Goal: Information Seeking & Learning: Learn about a topic

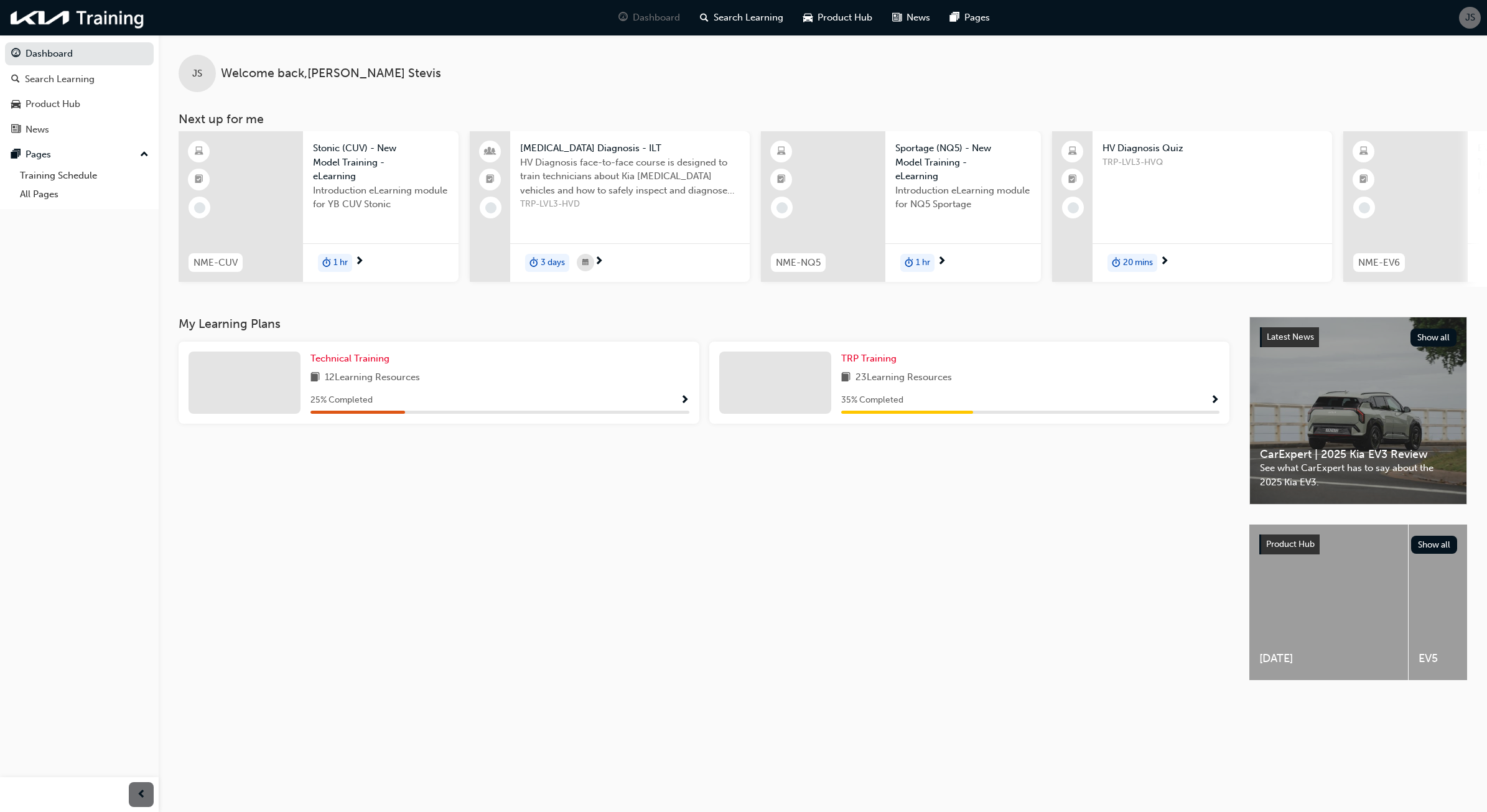
click at [1027, 494] on div "My Learning Plans Technical Training 12 Learning Resources 25 % Completed TRP T…" at bounding box center [714, 510] width 1071 height 386
click at [566, 590] on div "My Learning Plans Technical Training 12 Learning Resources 25 % Completed TRP T…" at bounding box center [714, 510] width 1071 height 386
click at [876, 364] on span "TRP Training" at bounding box center [868, 358] width 55 height 12
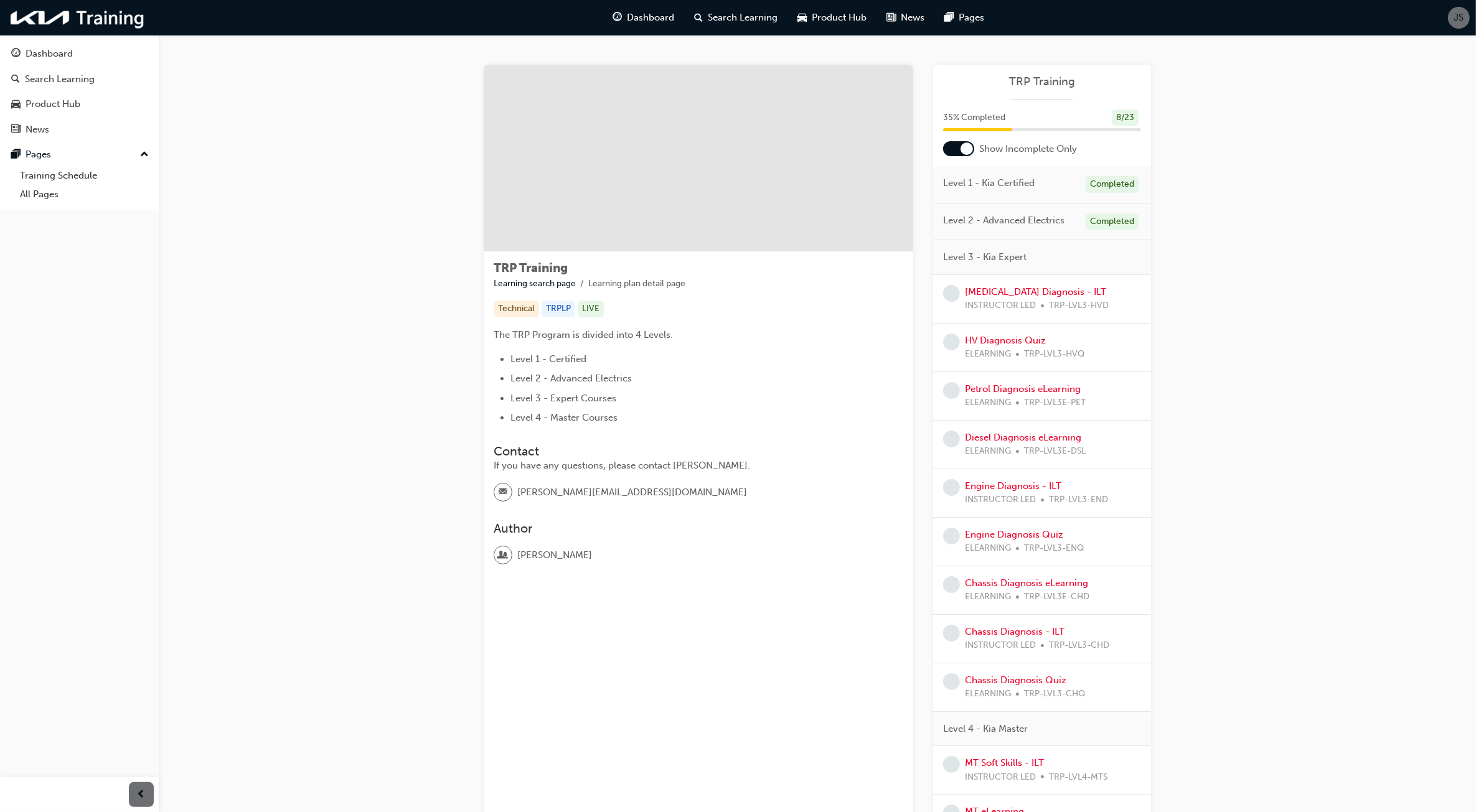
click at [1217, 351] on div "TRP Training Learning search page Learning plan detail page TRP Training Learni…" at bounding box center [817, 566] width 1318 height 1062
click at [1239, 296] on div "TRP Training Learning search page Learning plan detail page TRP Training Learni…" at bounding box center [817, 566] width 1318 height 1062
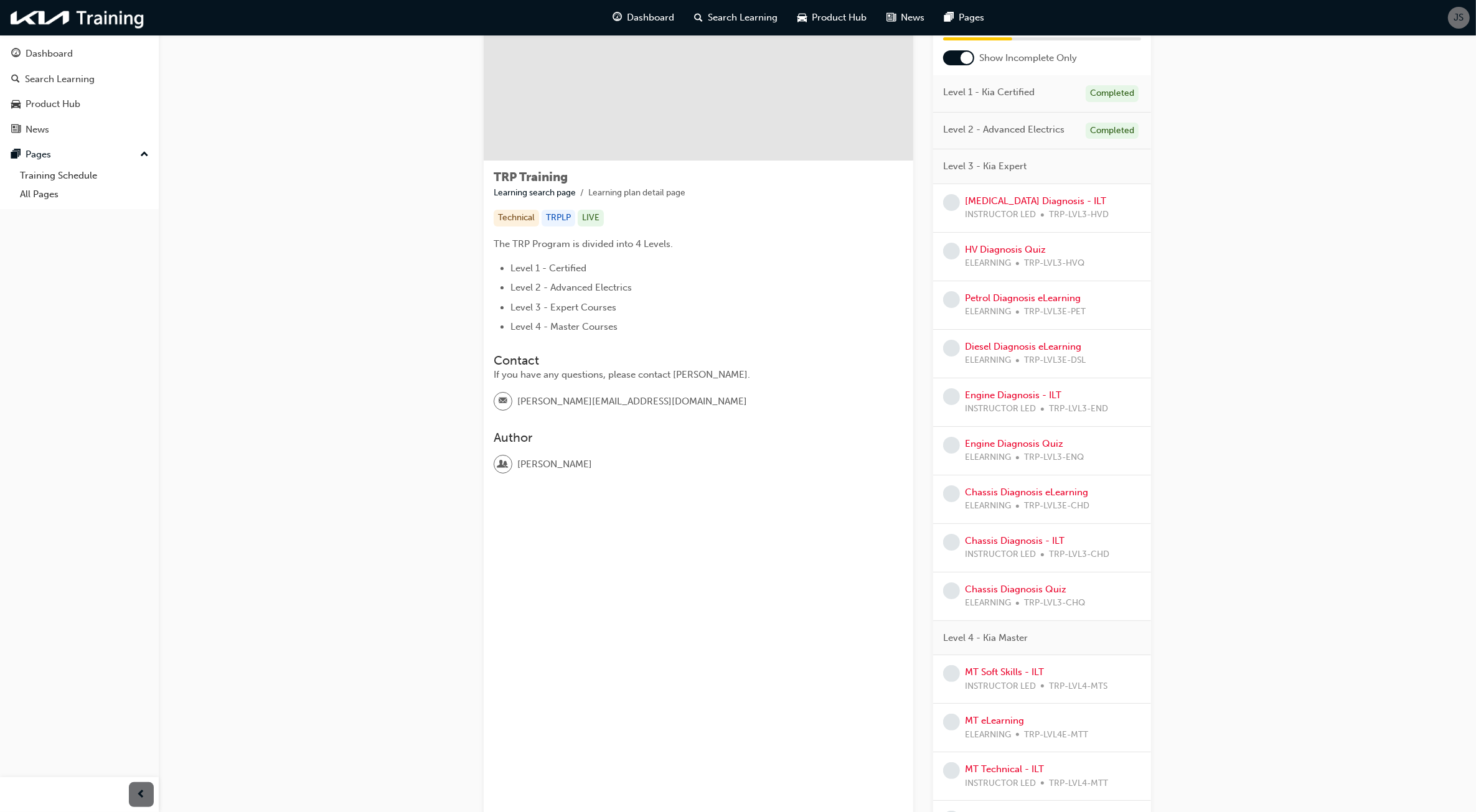
scroll to position [92, 0]
click at [1217, 294] on div "TRP Training Learning search page Learning plan detail page TRP Training Learni…" at bounding box center [817, 474] width 1318 height 1062
click at [1356, 529] on div "TRP Training Learning search page Learning plan detail page TRP Training Learni…" at bounding box center [817, 474] width 1318 height 1062
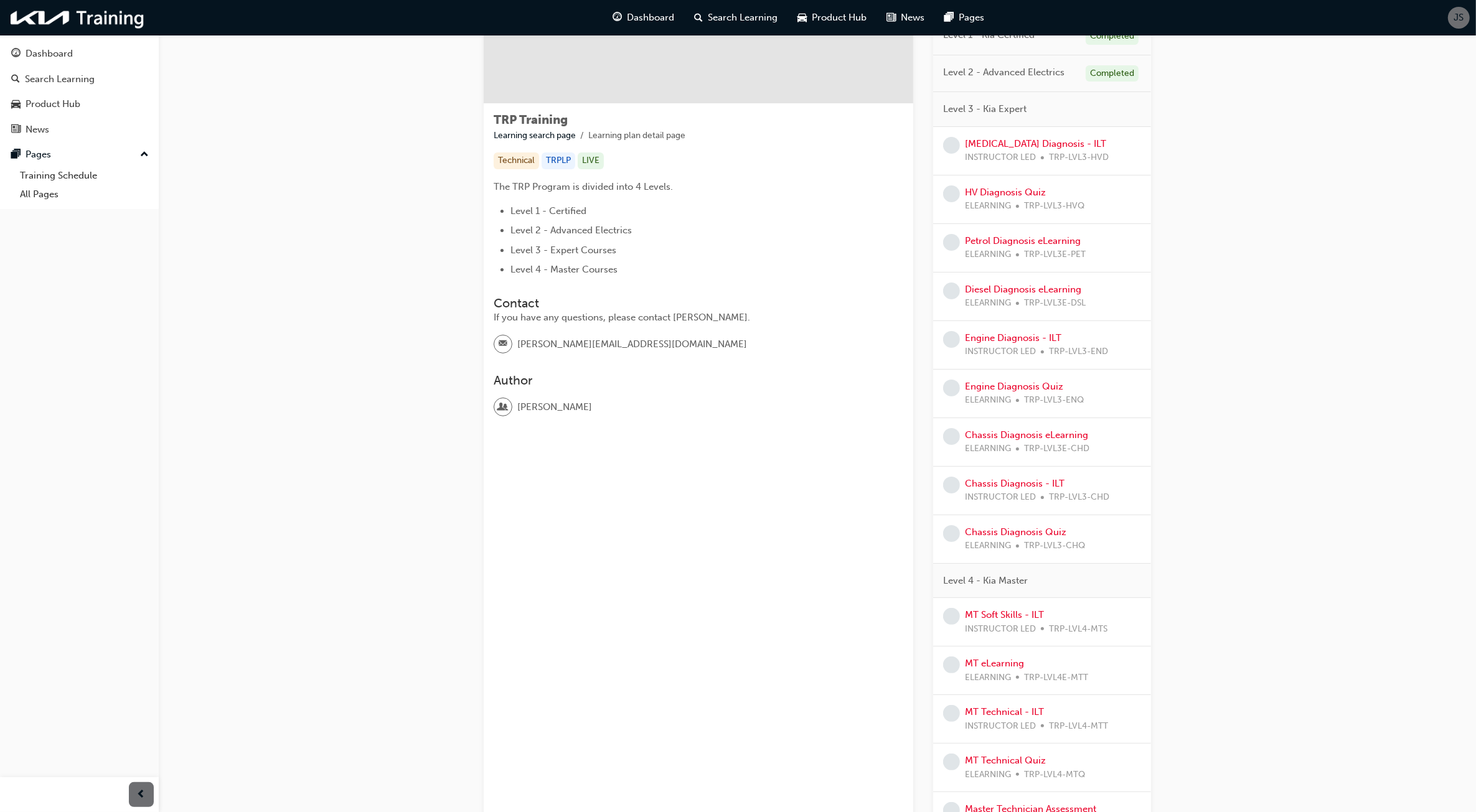
scroll to position [152, 0]
click at [988, 666] on link "MT eLearning" at bounding box center [994, 660] width 59 height 12
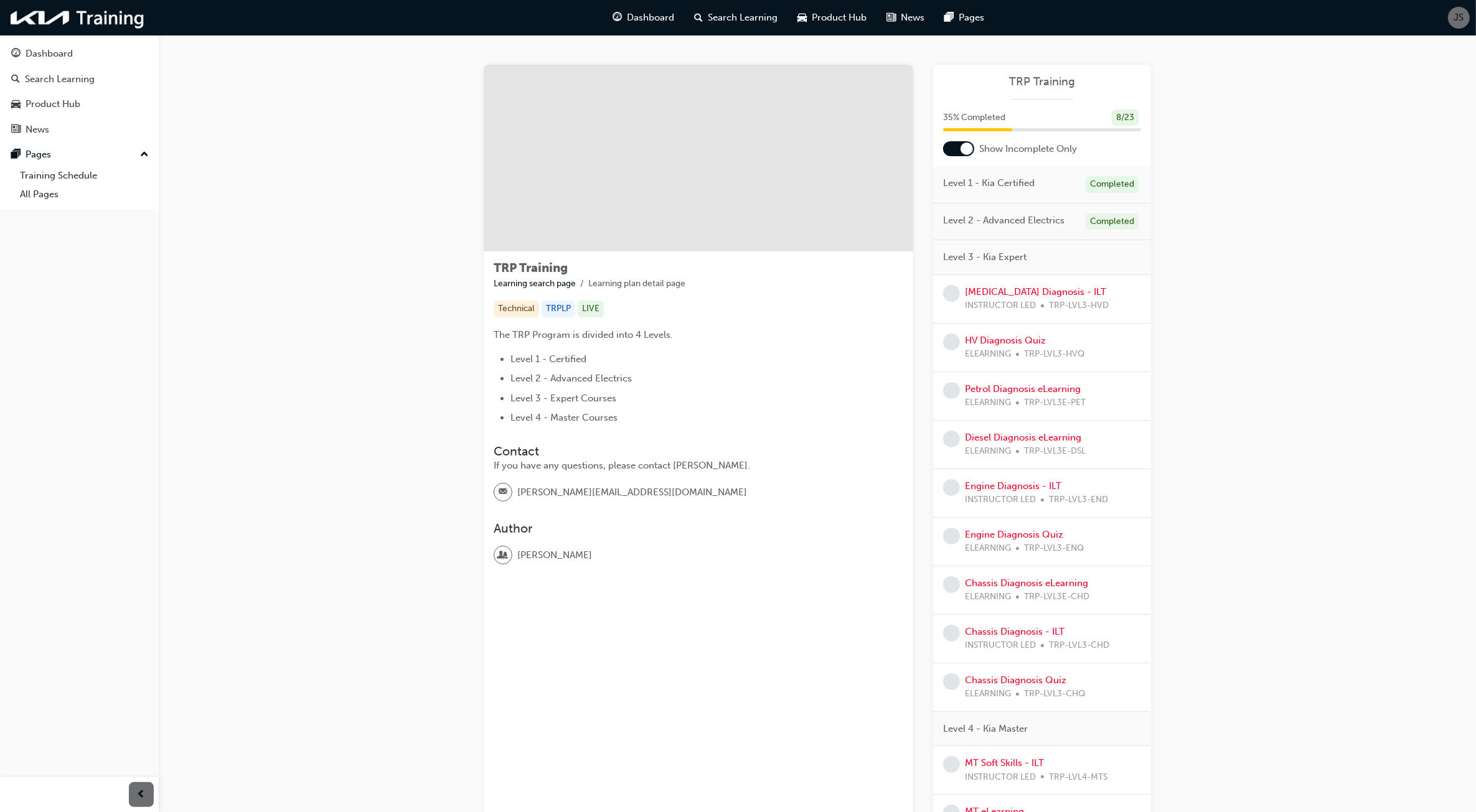
click at [1312, 397] on div "TRP Training Learning search page Learning plan detail page TRP Training Learni…" at bounding box center [817, 566] width 1318 height 1062
click at [1343, 315] on div "TRP Training Learning search page Learning plan detail page TRP Training Learni…" at bounding box center [817, 566] width 1318 height 1062
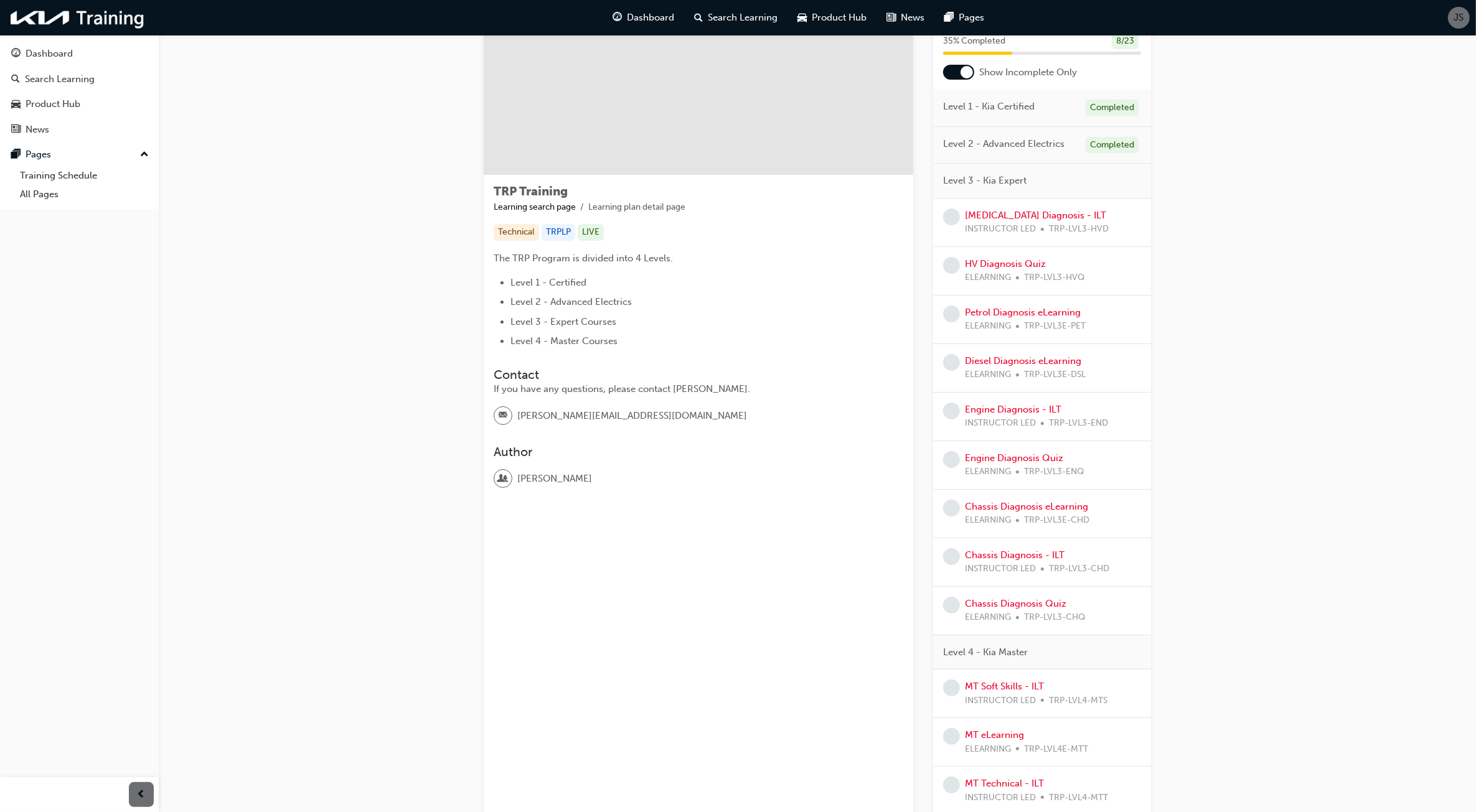
scroll to position [81, 0]
click at [1069, 225] on span "TRP-LVL3-HVD" at bounding box center [1079, 224] width 60 height 14
click at [1012, 212] on link "[MEDICAL_DATA] Diagnosis - ILT" at bounding box center [1036, 210] width 141 height 12
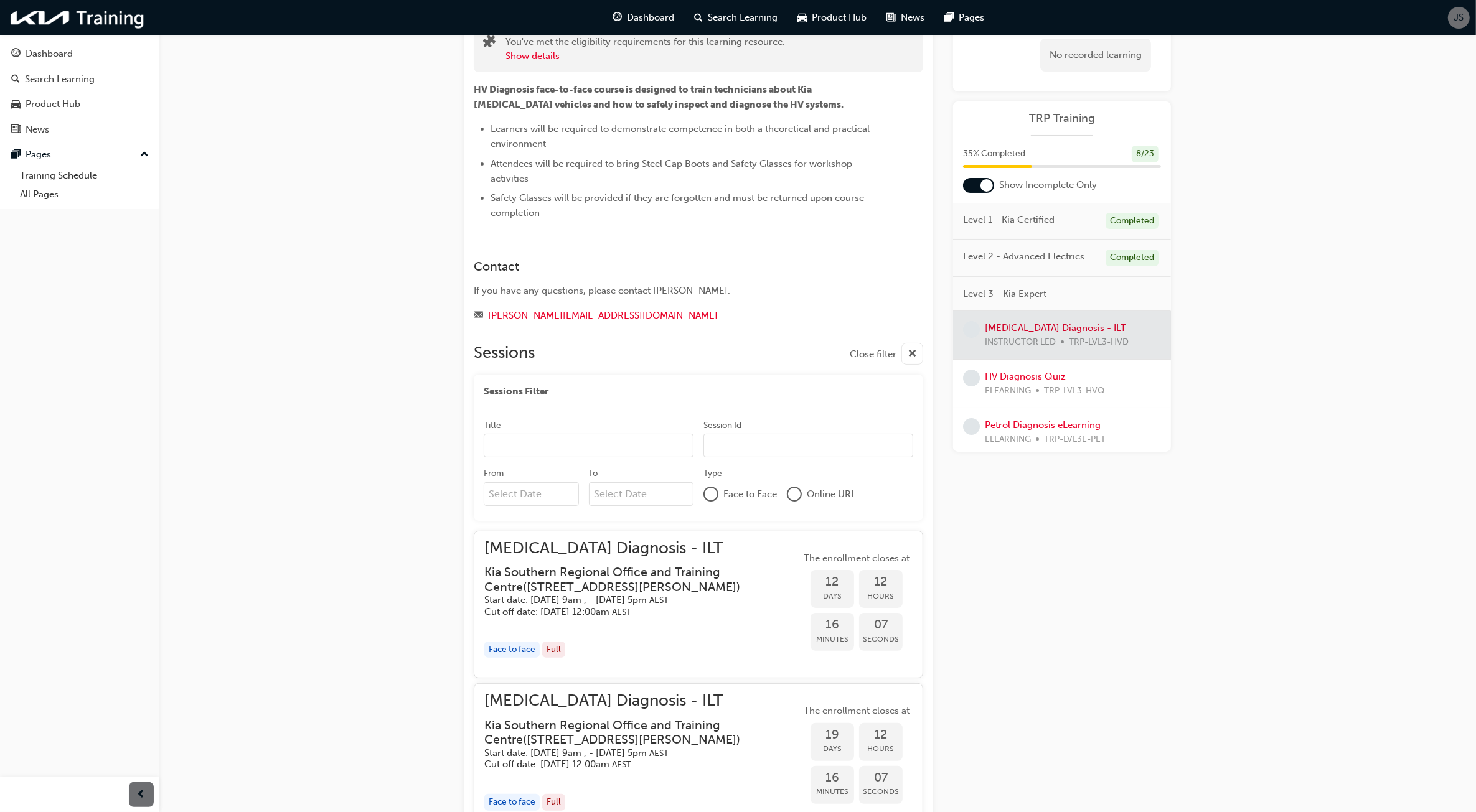
scroll to position [222, 0]
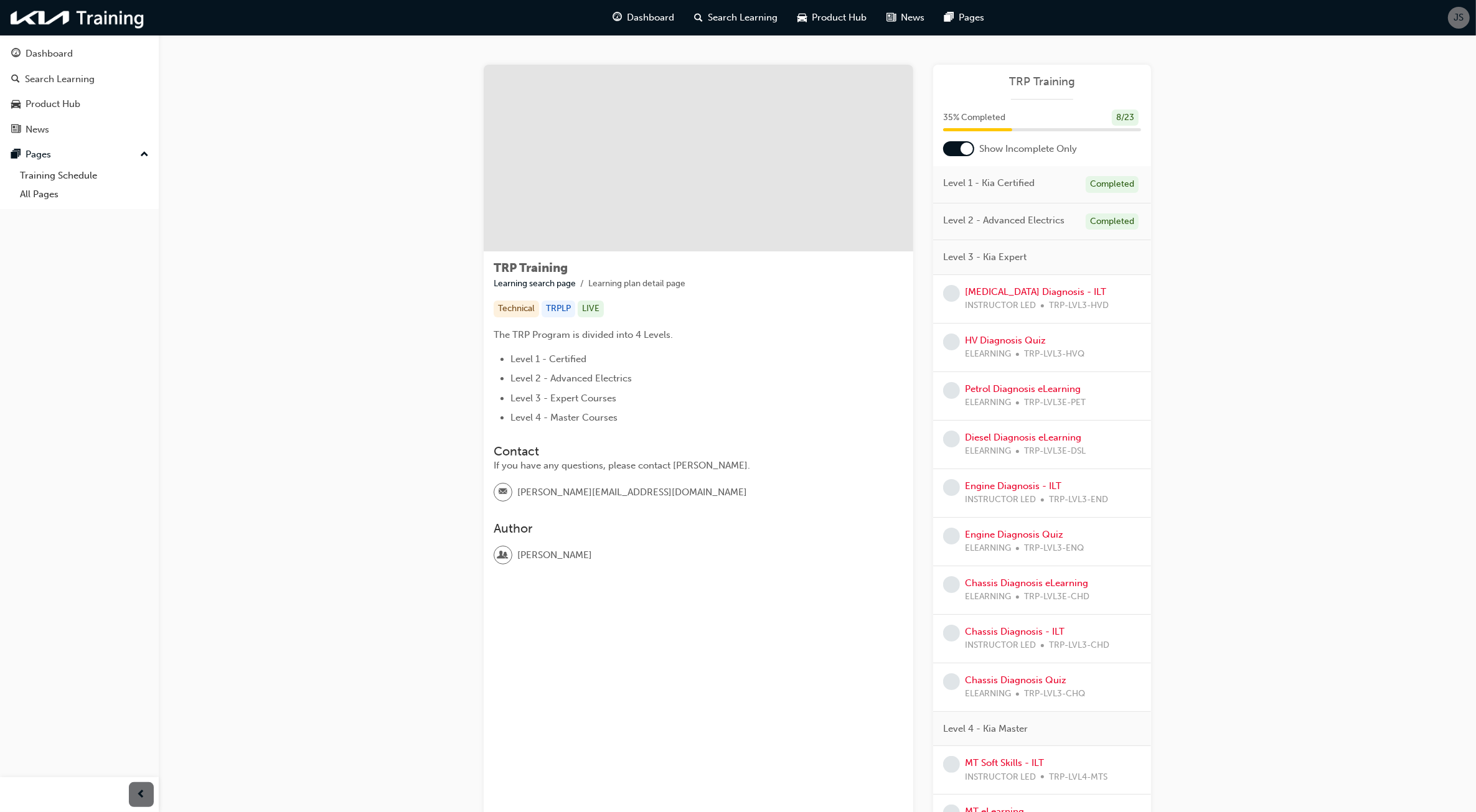
click at [1318, 426] on div "TRP Training Learning search page Learning plan detail page TRP Training Learni…" at bounding box center [817, 566] width 1318 height 1062
click at [1346, 328] on div "TRP Training Learning search page Learning plan detail page TRP Training Learni…" at bounding box center [817, 566] width 1318 height 1062
click at [1255, 419] on div "TRP Training Learning search page Learning plan detail page TRP Training Learni…" at bounding box center [817, 566] width 1318 height 1062
click at [1218, 406] on div "TRP Training Learning search page Learning plan detail page TRP Training Learni…" at bounding box center [817, 566] width 1318 height 1062
click at [1223, 442] on div "TRP Training Learning search page Learning plan detail page TRP Training Learni…" at bounding box center [817, 566] width 1318 height 1062
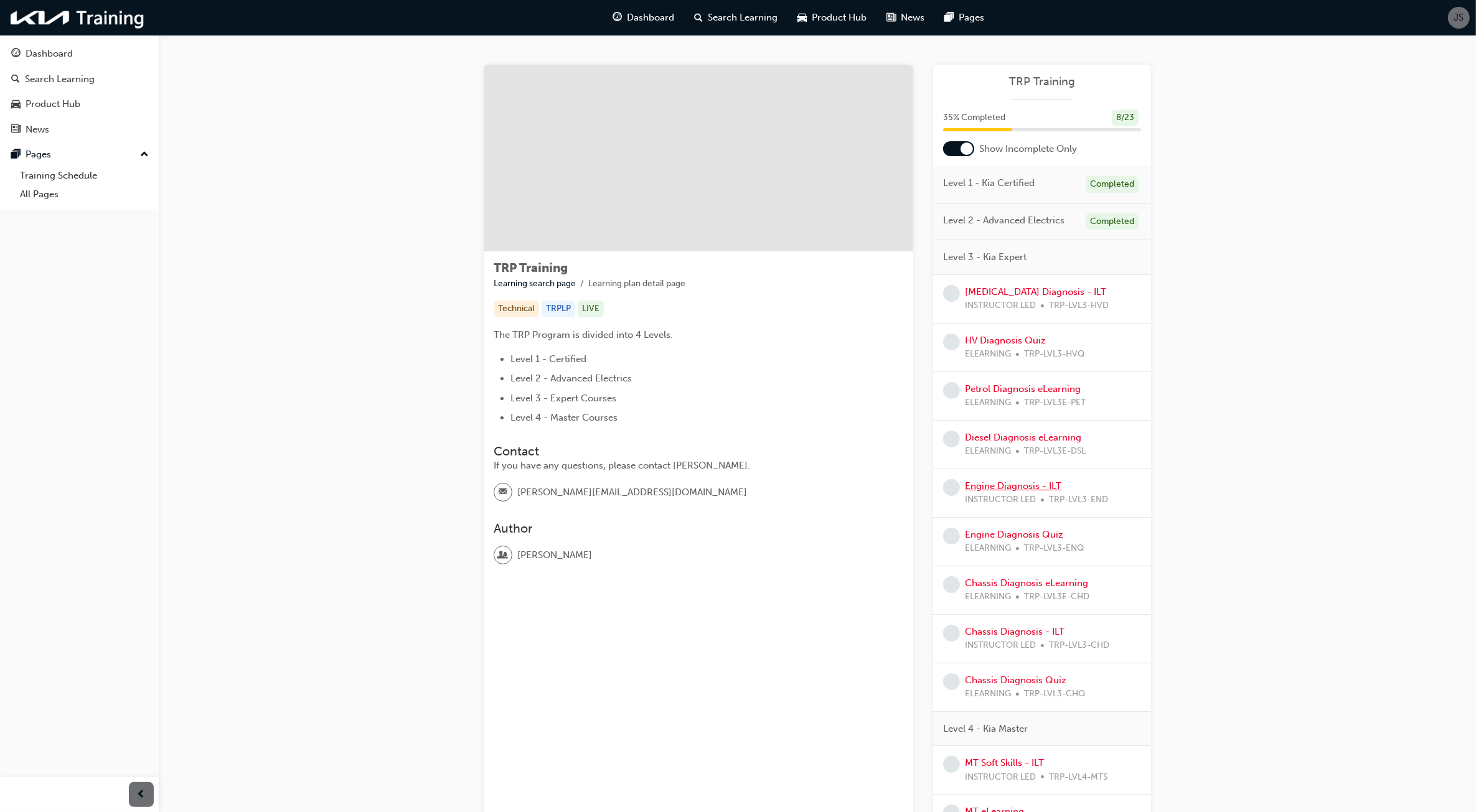
click at [1031, 491] on link "Engine Diagnosis - ILT" at bounding box center [1013, 487] width 97 height 12
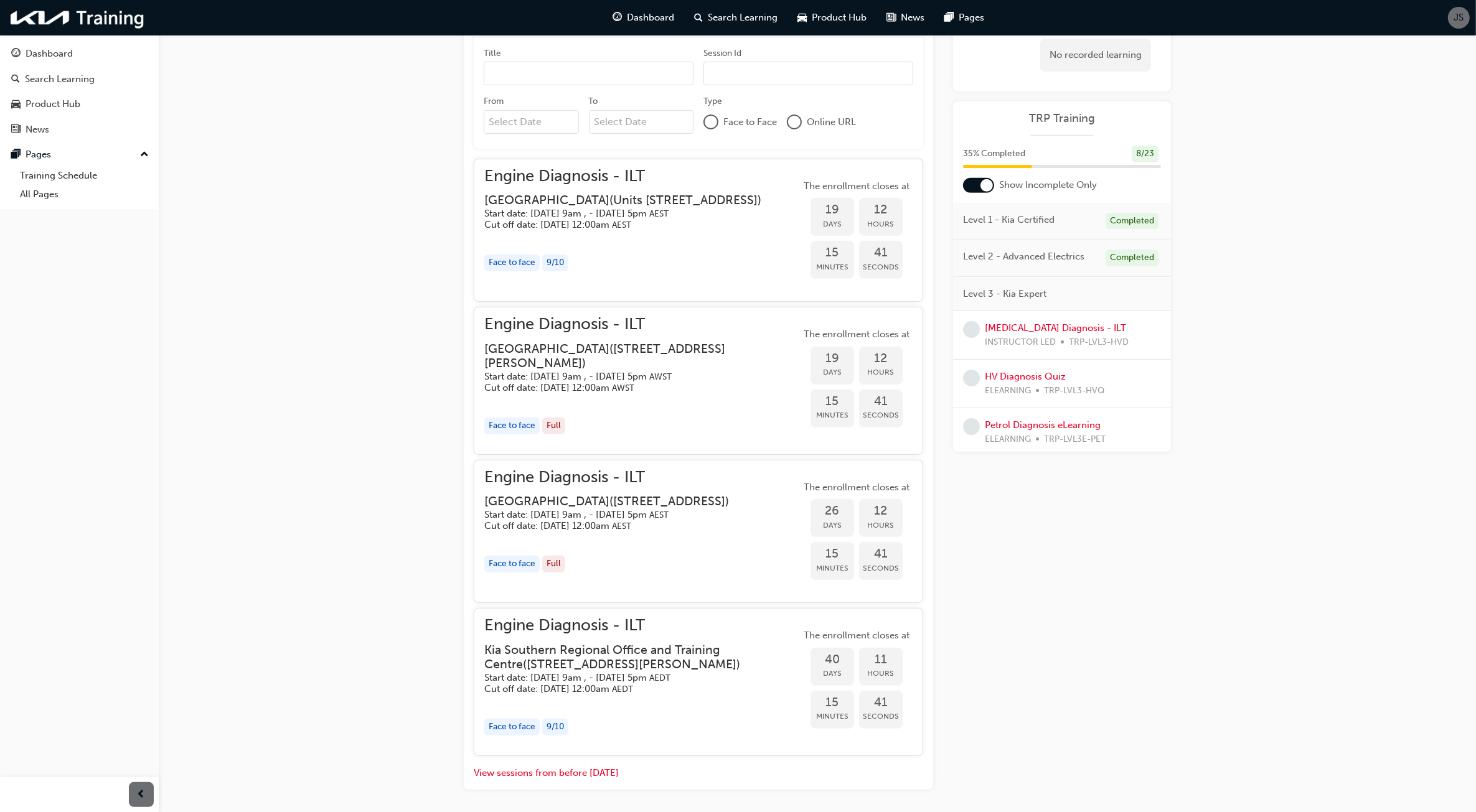
scroll to position [559, 0]
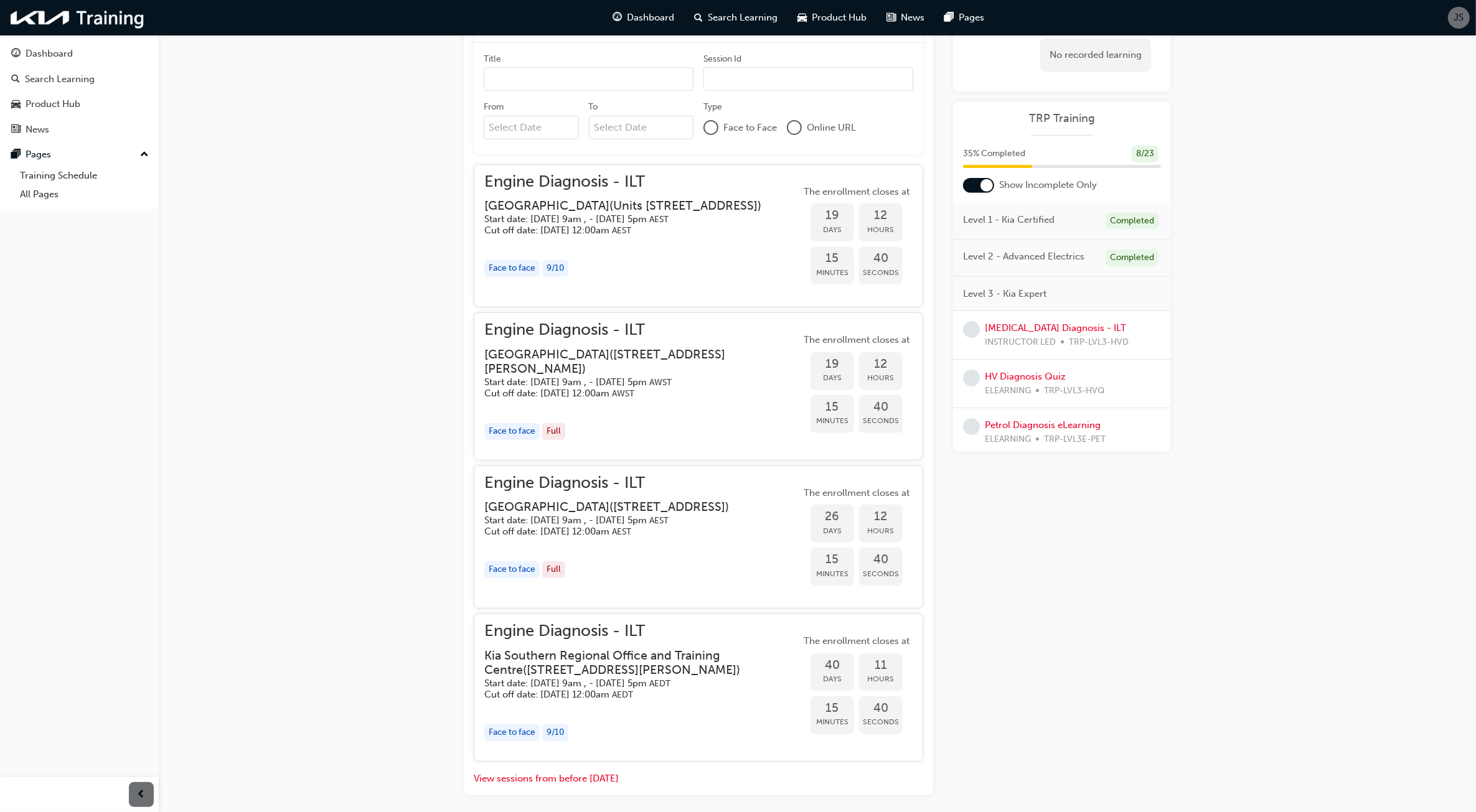
click at [1330, 397] on div "Engine Diagnosis - ILT Instructor led Stream: Technical 3 days 15 pts TRP-LVL3-…" at bounding box center [738, 154] width 1476 height 1425
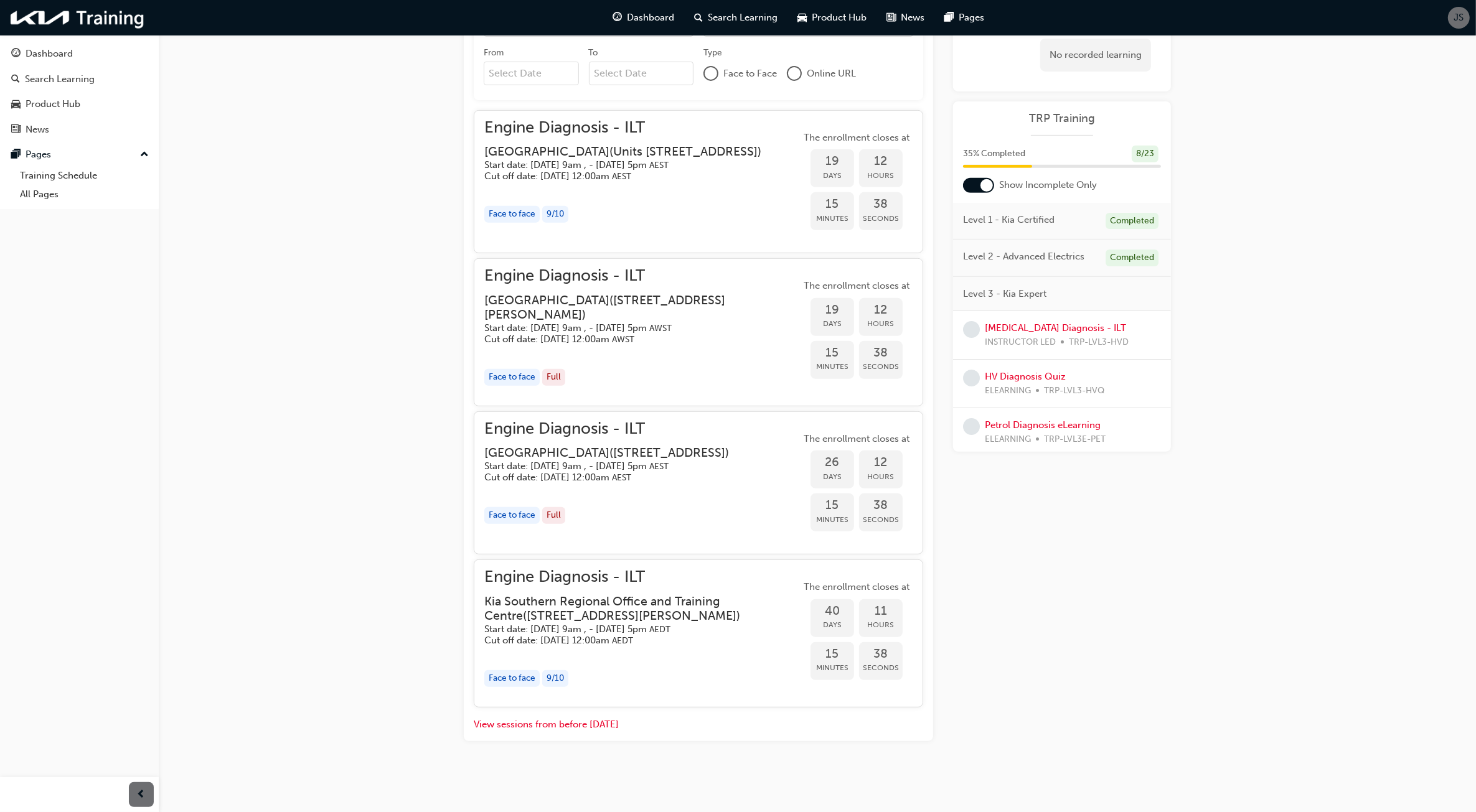
scroll to position [624, 0]
click at [1255, 475] on div "Engine Diagnosis - ILT Instructor led Stream: Technical 3 days 15 pts TRP-LVL3-…" at bounding box center [738, 99] width 1476 height 1425
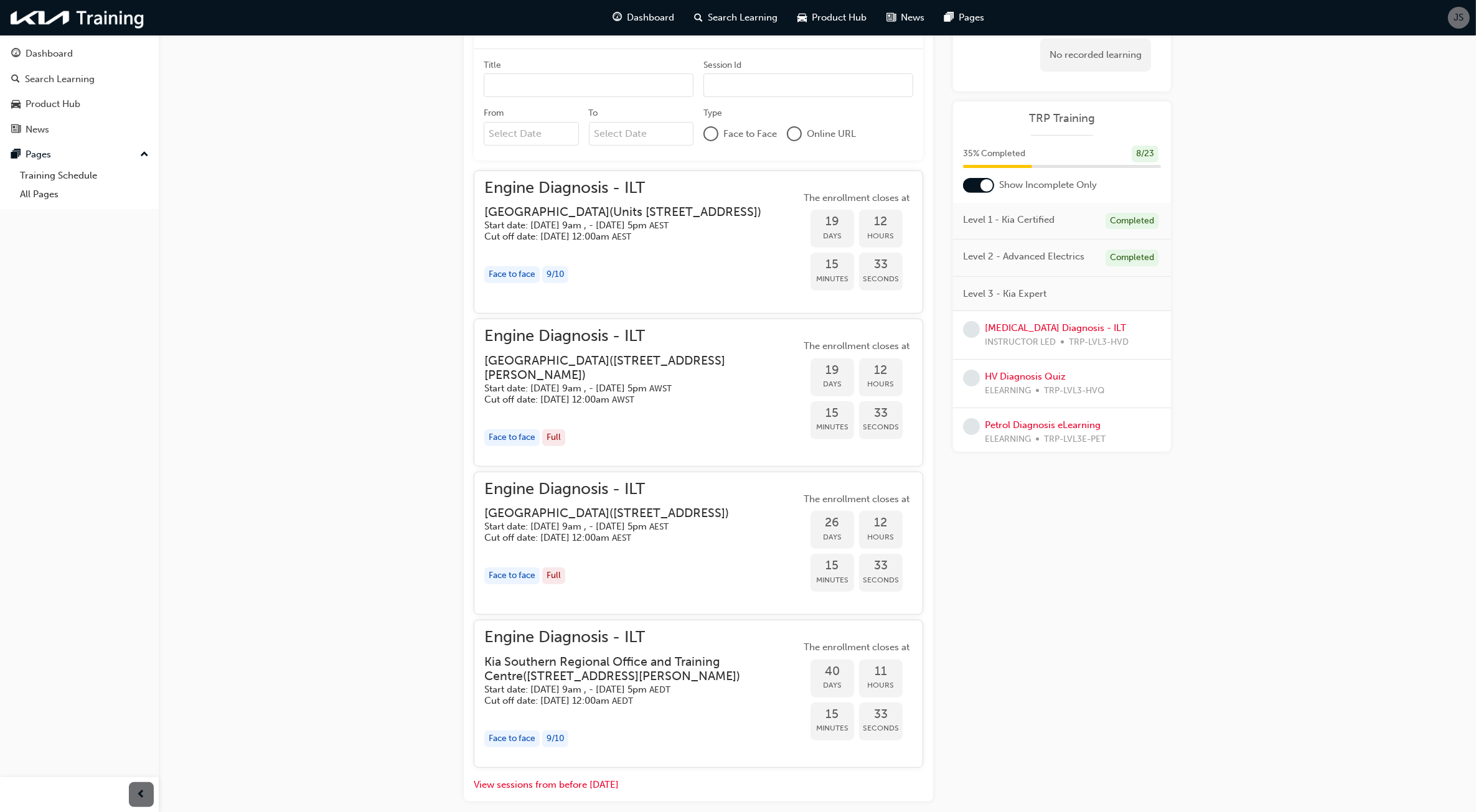
scroll to position [0, 0]
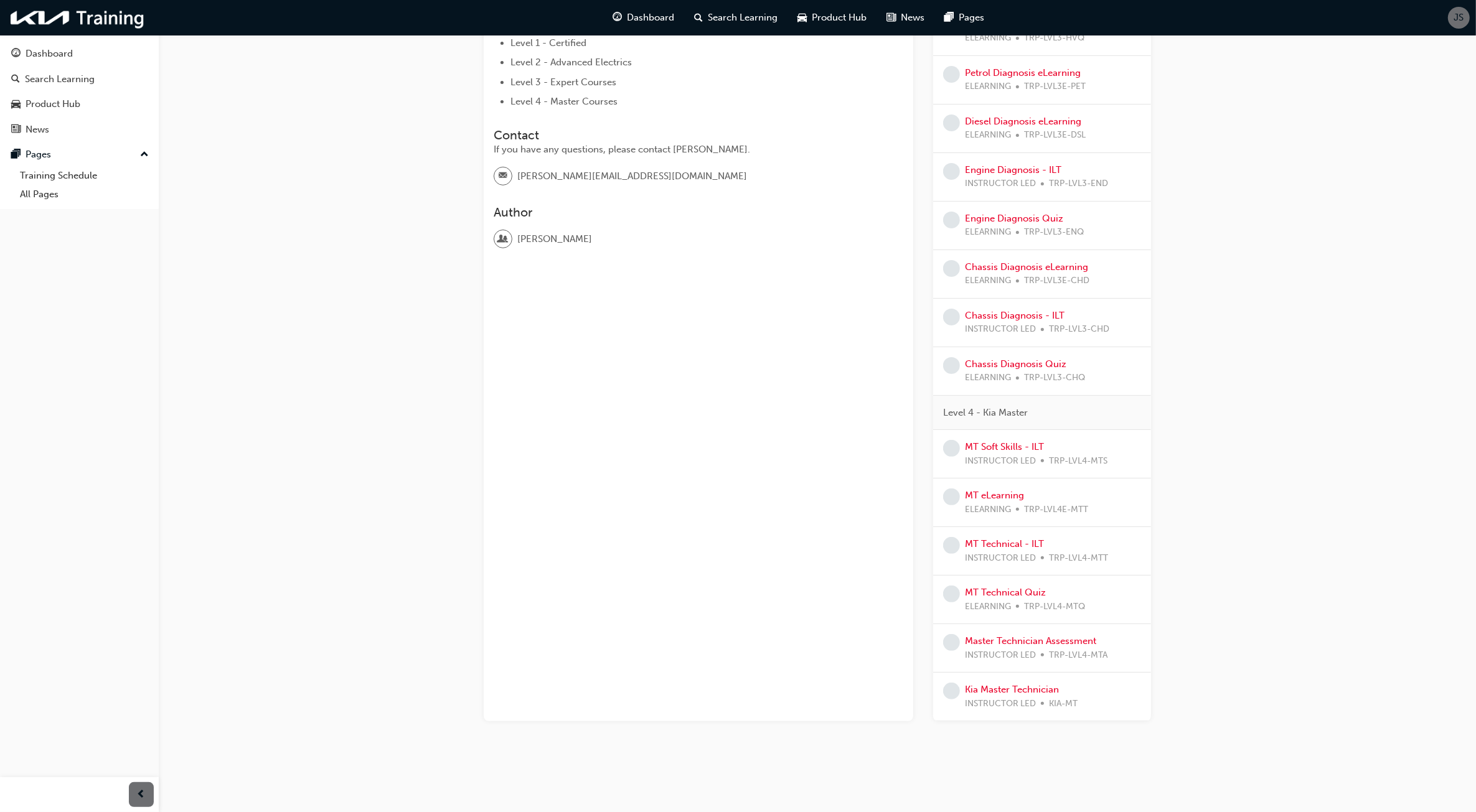
scroll to position [319, 0]
click at [1228, 377] on div "TRP Training Learning search page Learning plan detail page TRP Training Learni…" at bounding box center [817, 250] width 1318 height 1062
click at [1239, 216] on div "TRP Training Learning search page Learning plan detail page TRP Training Learni…" at bounding box center [817, 250] width 1318 height 1062
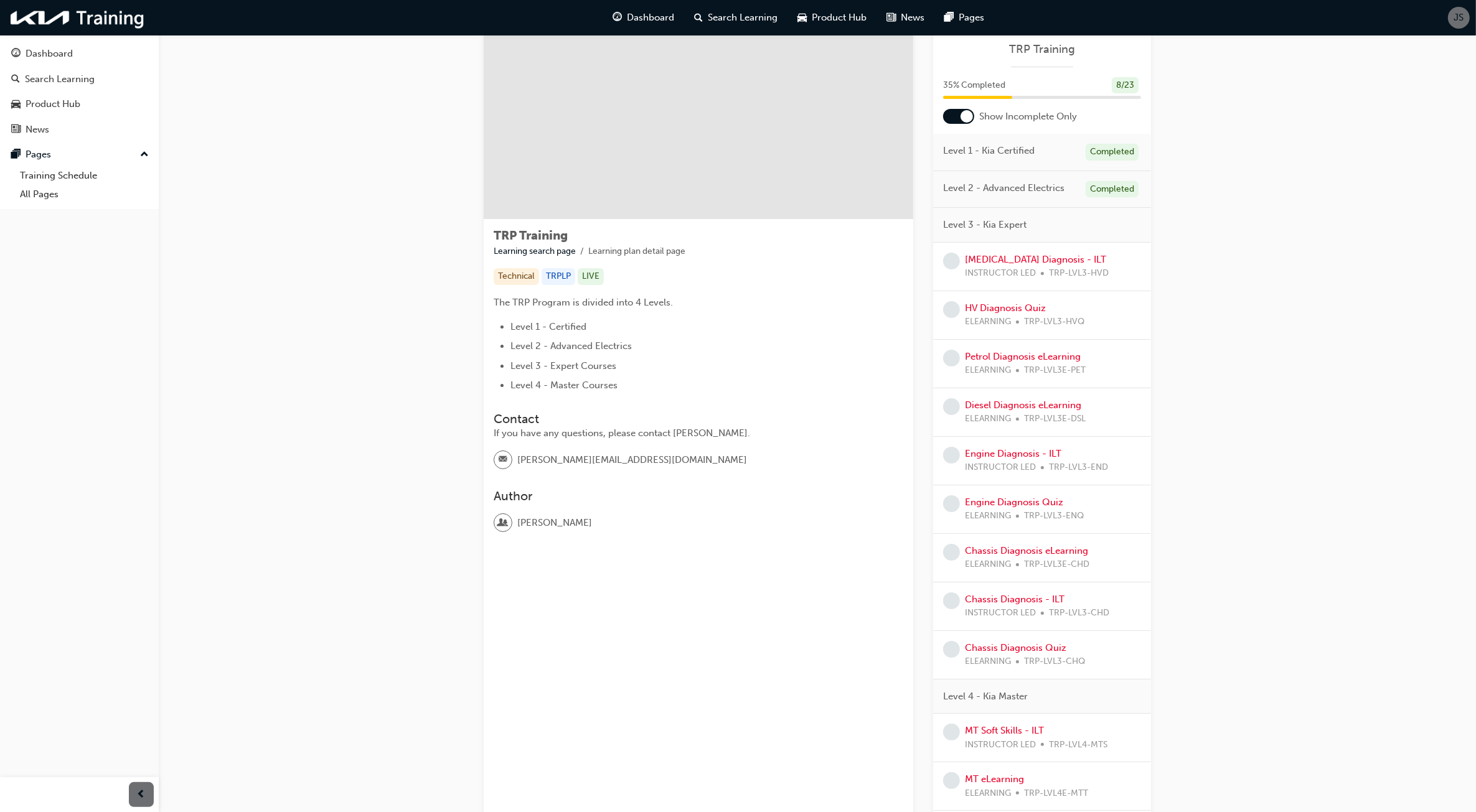
scroll to position [0, 0]
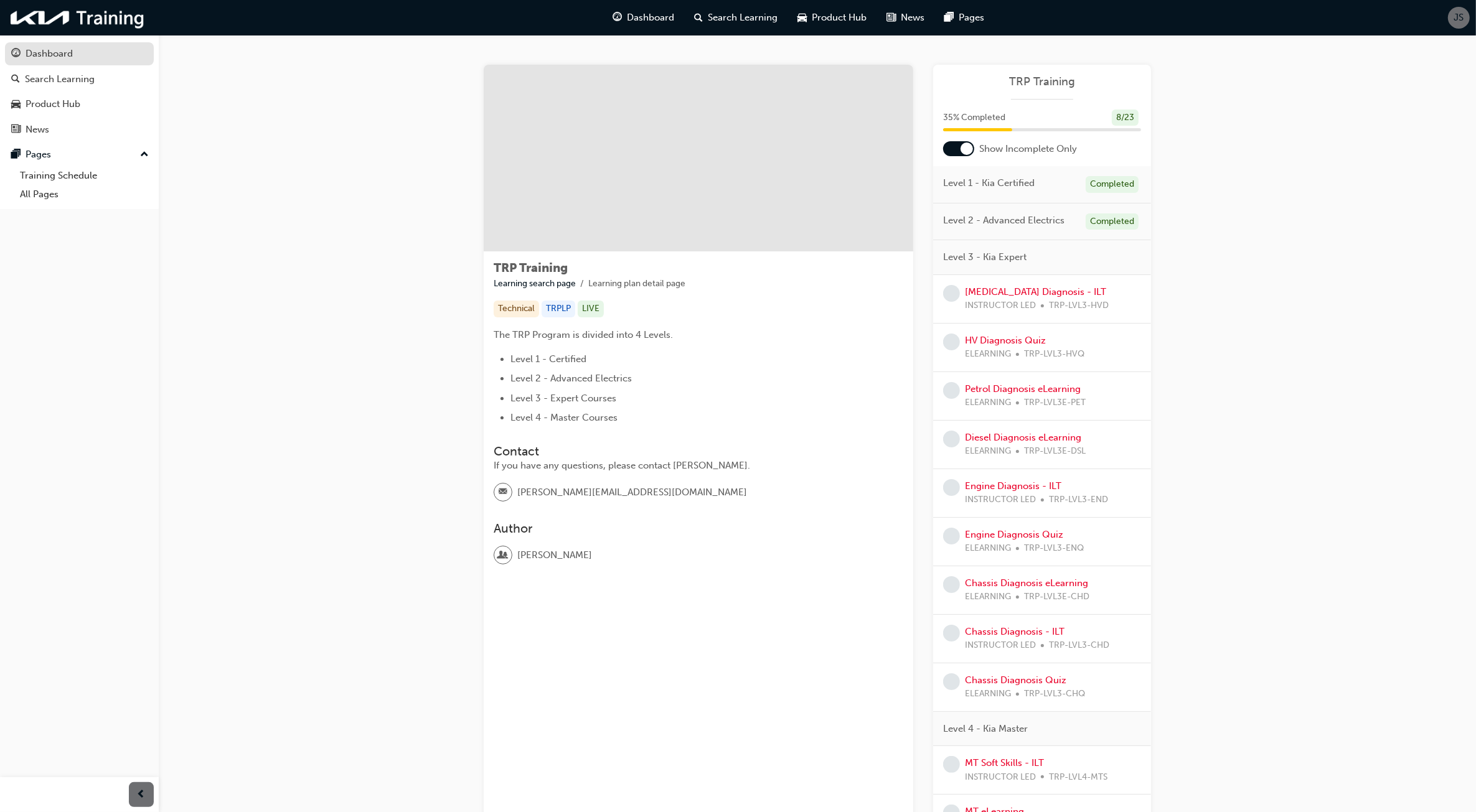
click at [57, 42] on link "Dashboard" at bounding box center [79, 54] width 149 height 23
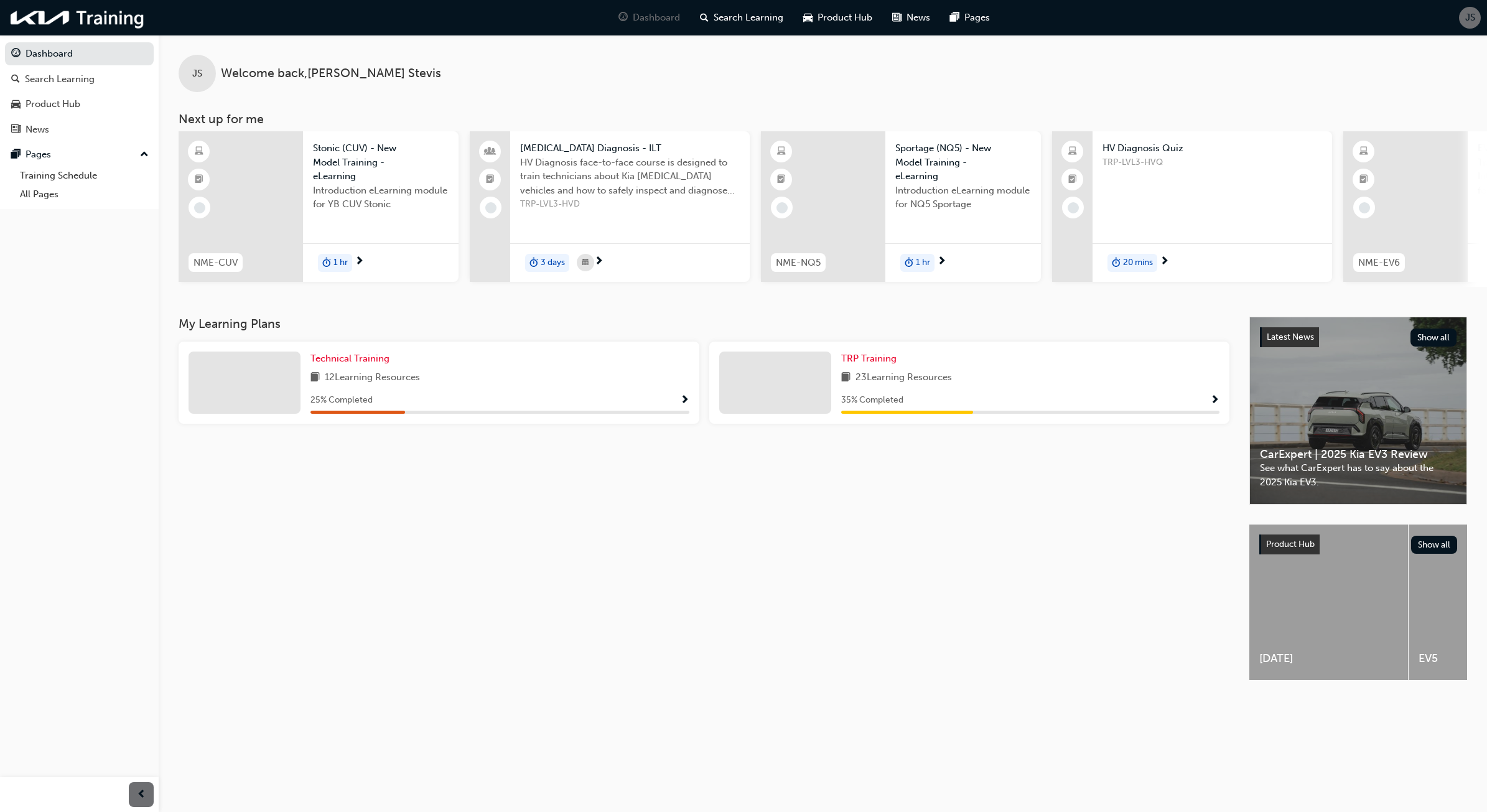
click at [845, 383] on span "book-icon" at bounding box center [846, 378] width 10 height 15
click at [1162, 408] on div "35 % Completed" at bounding box center [1030, 401] width 379 height 15
click at [872, 362] on span "TRP Training" at bounding box center [868, 358] width 55 height 12
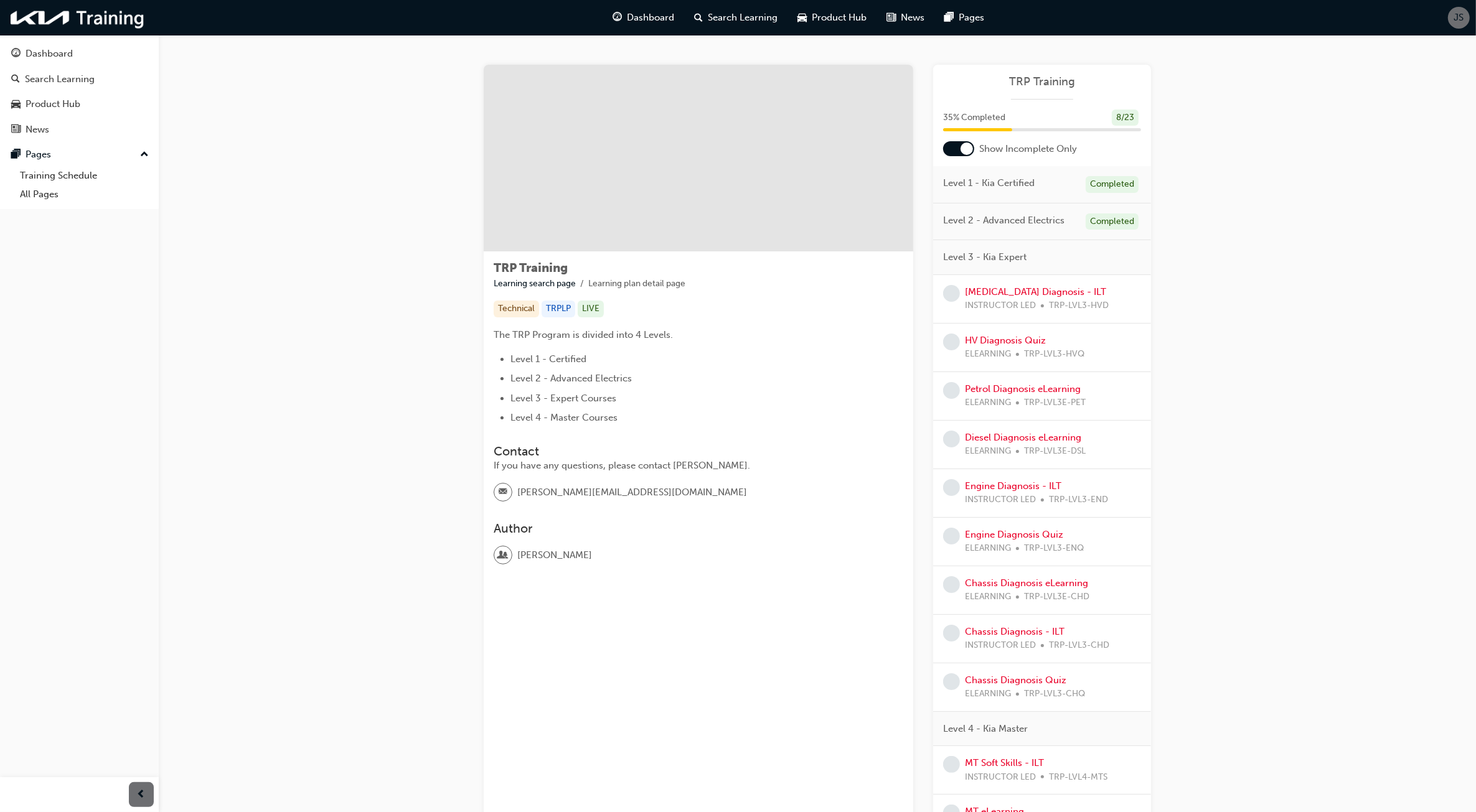
click at [1032, 193] on div "Level 1 - Kia Certified Completed" at bounding box center [1042, 184] width 218 height 38
click at [1074, 216] on div "Level 2 - Advanced Electrics Completed" at bounding box center [1042, 222] width 218 height 38
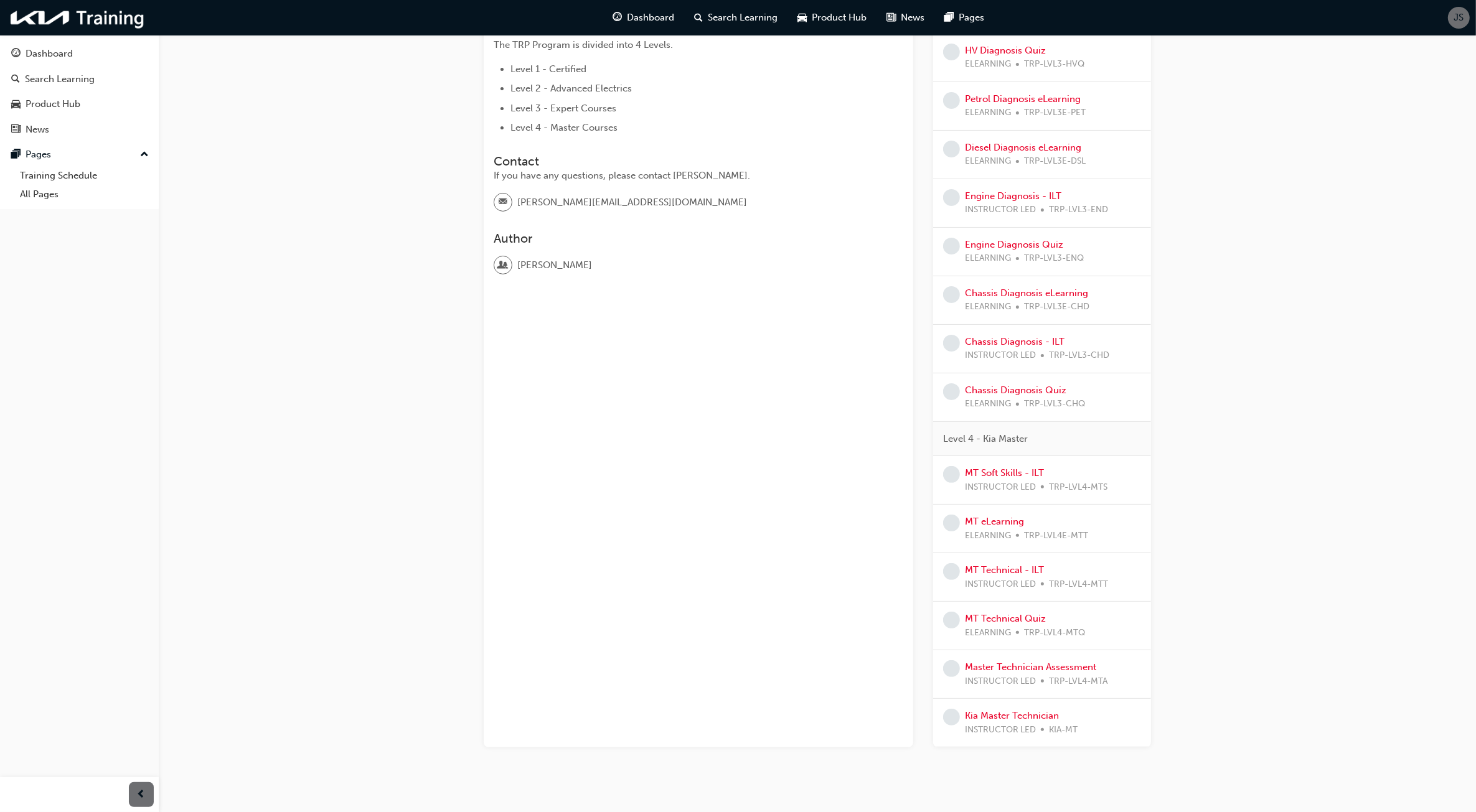
scroll to position [318, 0]
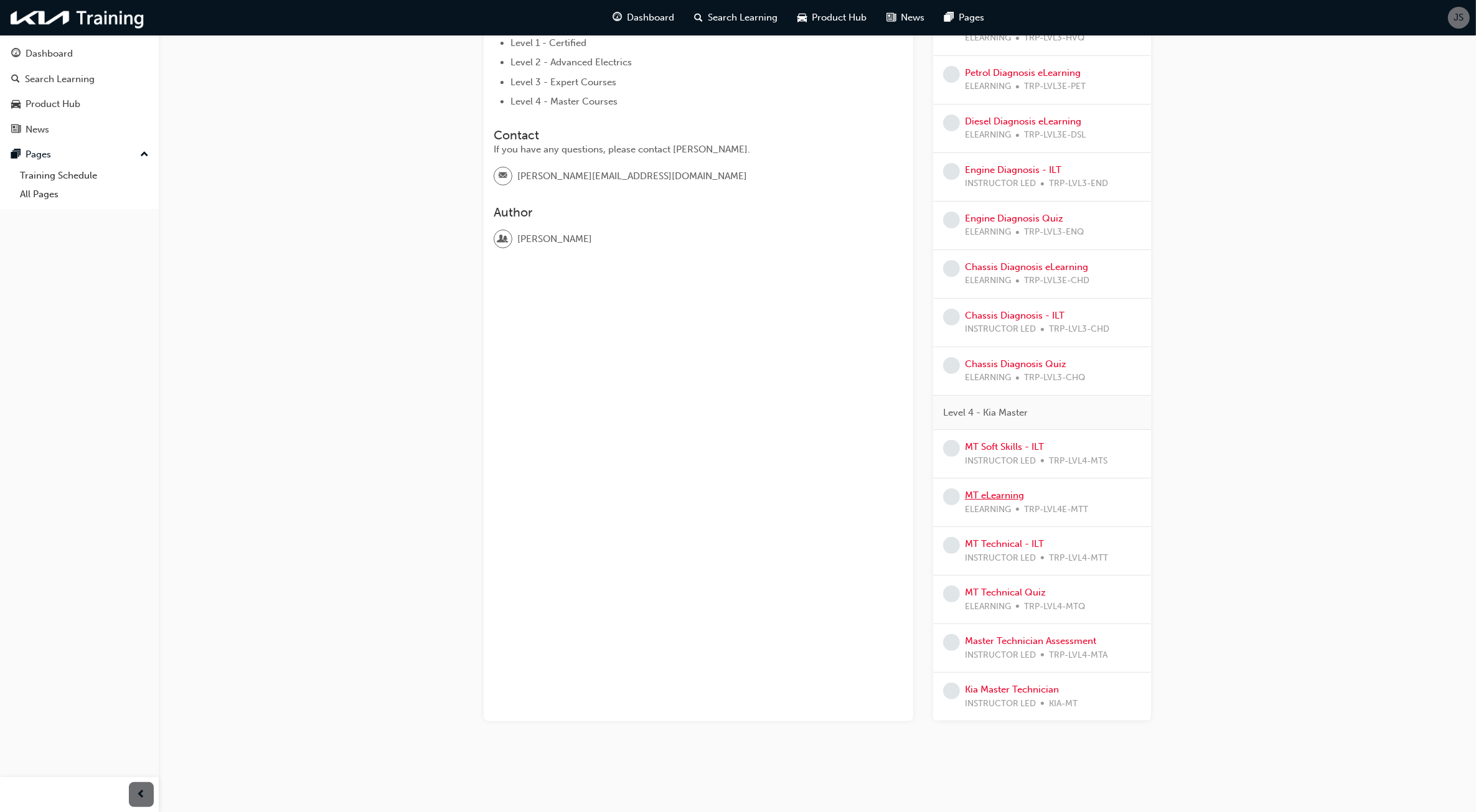
click at [1010, 499] on link "MT eLearning" at bounding box center [994, 495] width 59 height 12
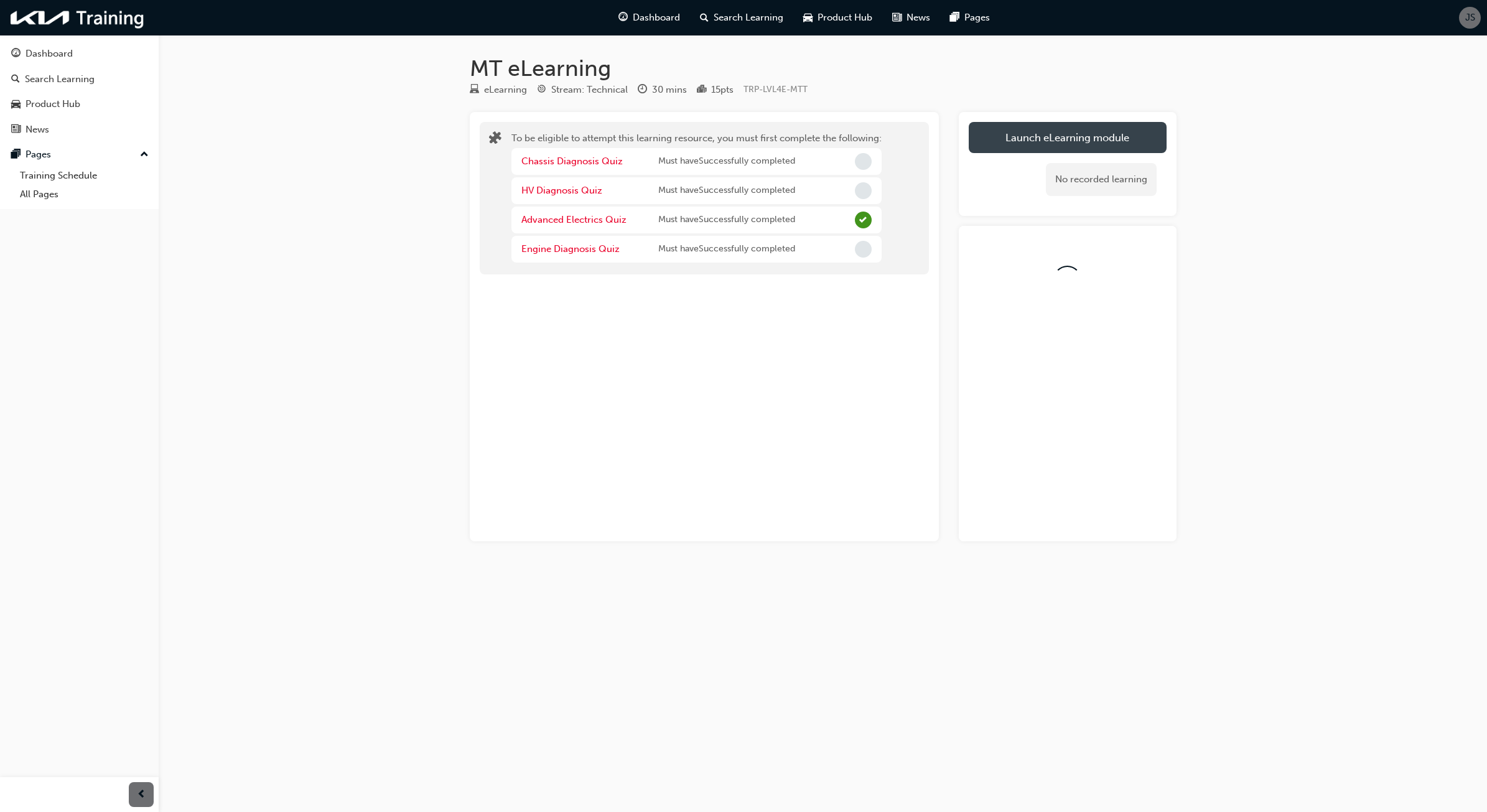
click at [1120, 145] on button "Launch eLearning module" at bounding box center [1067, 137] width 198 height 31
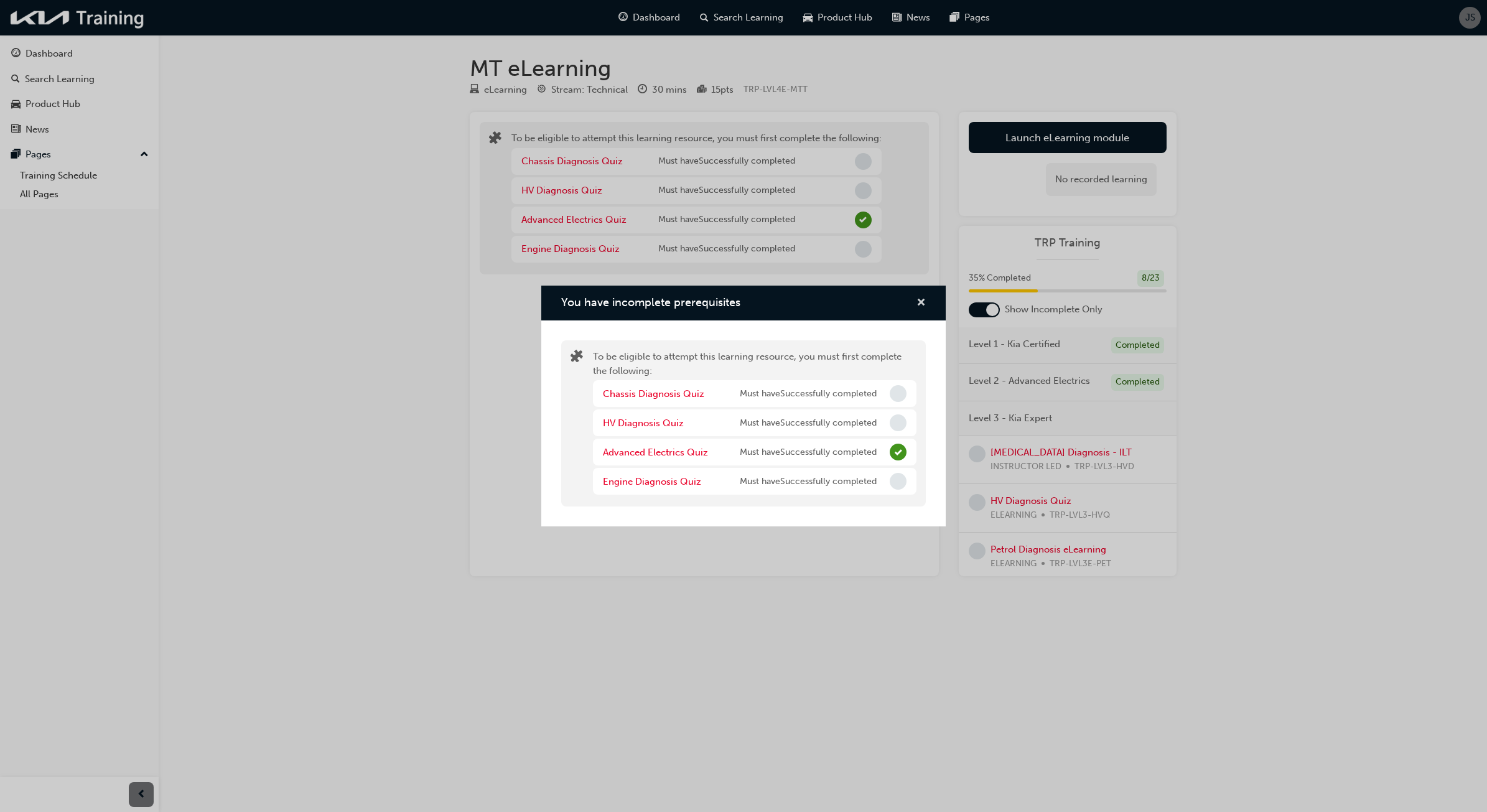
click at [921, 305] on span "cross-icon" at bounding box center [921, 304] width 10 height 12
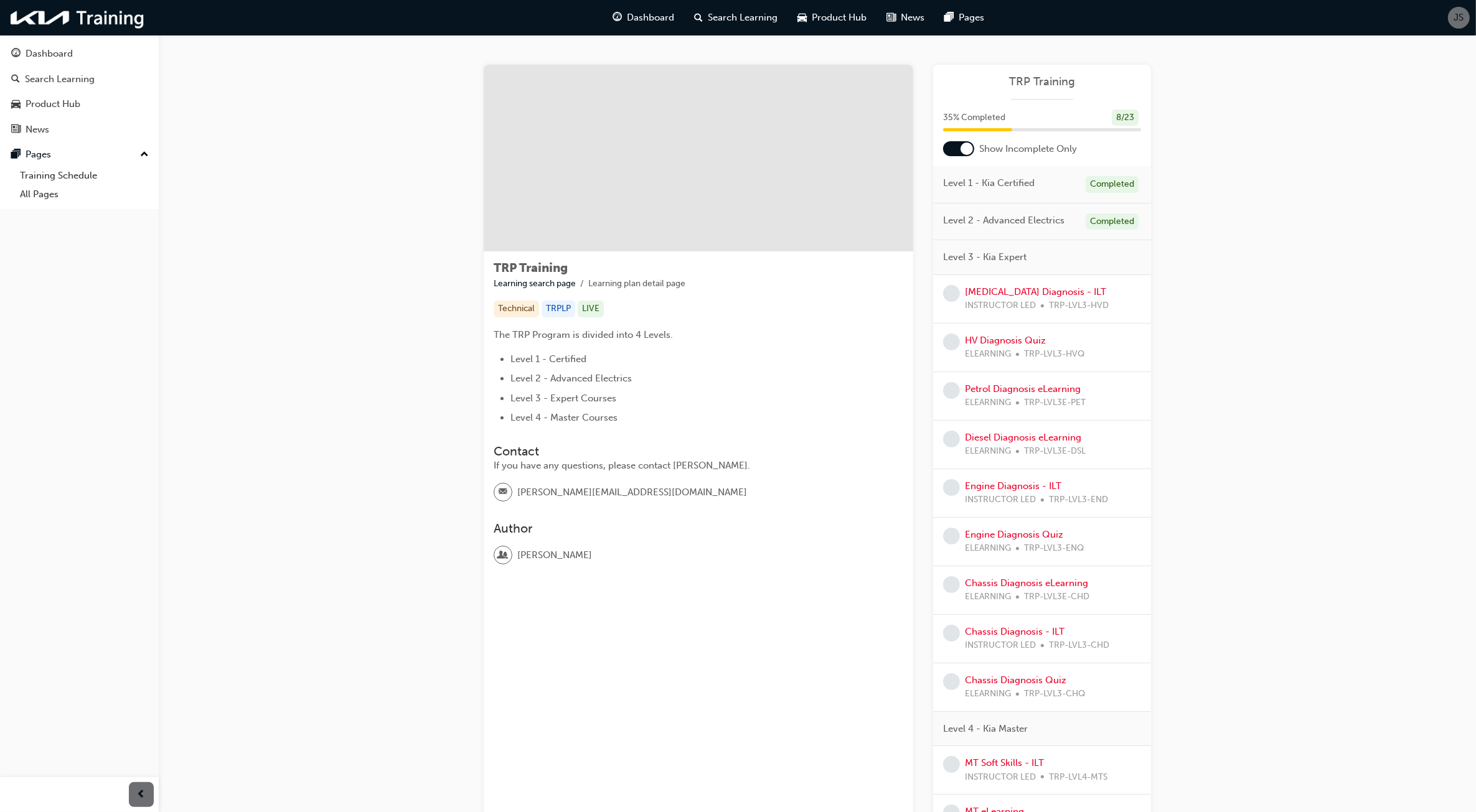
click at [1230, 398] on div "TRP Training Learning search page Learning plan detail page TRP Training Learni…" at bounding box center [817, 566] width 1318 height 1062
click at [1227, 440] on div "TRP Training Learning search page Learning plan detail page TRP Training Learni…" at bounding box center [817, 566] width 1318 height 1062
click at [1399, 87] on div "TRP Training Learning search page Learning plan detail page TRP Training Learni…" at bounding box center [817, 566] width 1318 height 1062
click at [1215, 379] on div "TRP Training Learning search page Learning plan detail page TRP Training Learni…" at bounding box center [817, 566] width 1318 height 1062
click at [1206, 455] on div "TRP Training Learning search page Learning plan detail page TRP Training Learni…" at bounding box center [817, 566] width 1318 height 1062
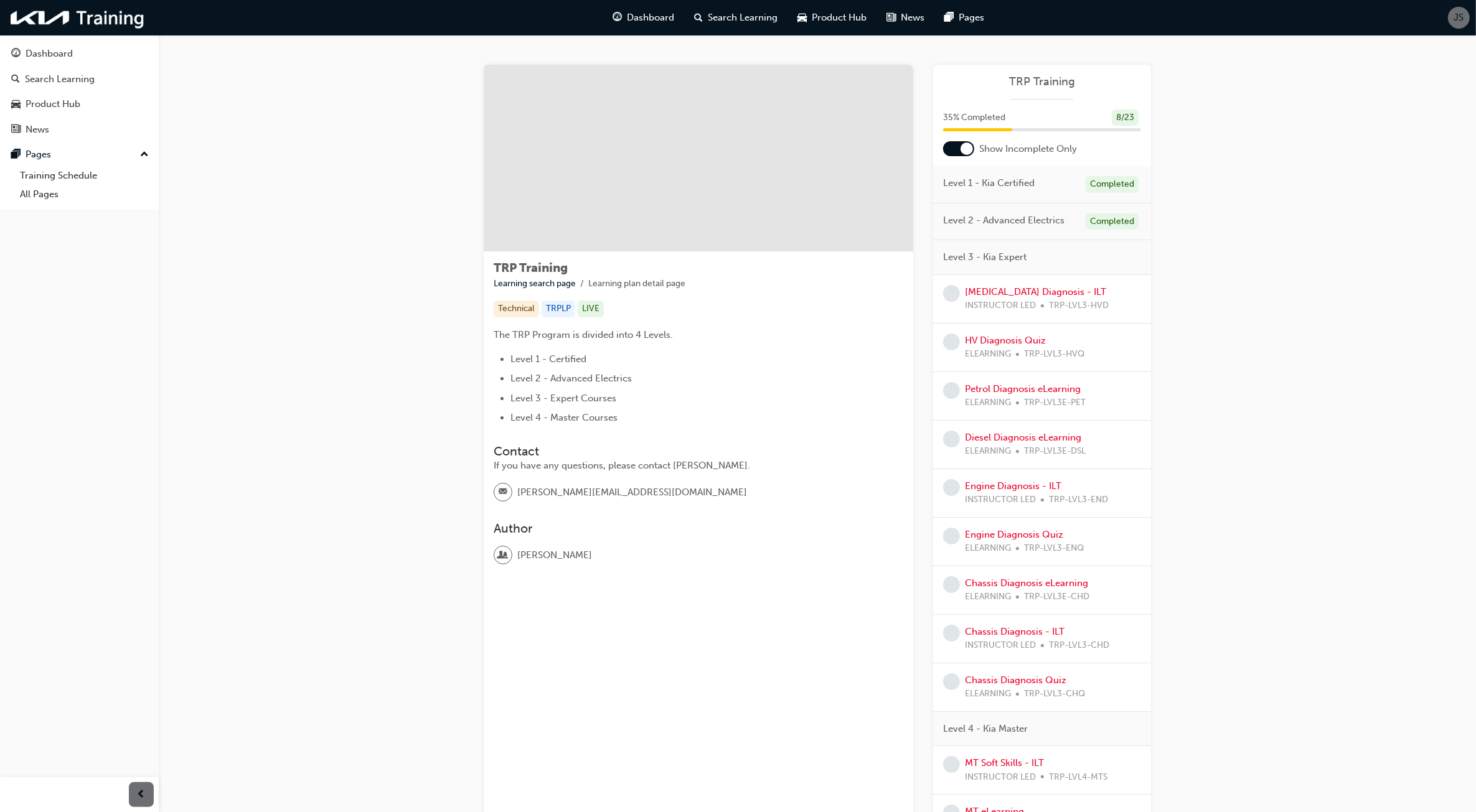
click at [1212, 589] on div "TRP Training Learning search page Learning plan detail page TRP Training Learni…" at bounding box center [817, 566] width 1318 height 1062
click at [1199, 351] on div "TRP Training Learning search page Learning plan detail page TRP Training Learni…" at bounding box center [817, 566] width 1318 height 1062
click at [1196, 490] on div "TRP Training Learning search page Learning plan detail page TRP Training Learni…" at bounding box center [817, 566] width 1318 height 1062
click at [1235, 601] on div "TRP Training Learning search page Learning plan detail page TRP Training Learni…" at bounding box center [817, 566] width 1318 height 1062
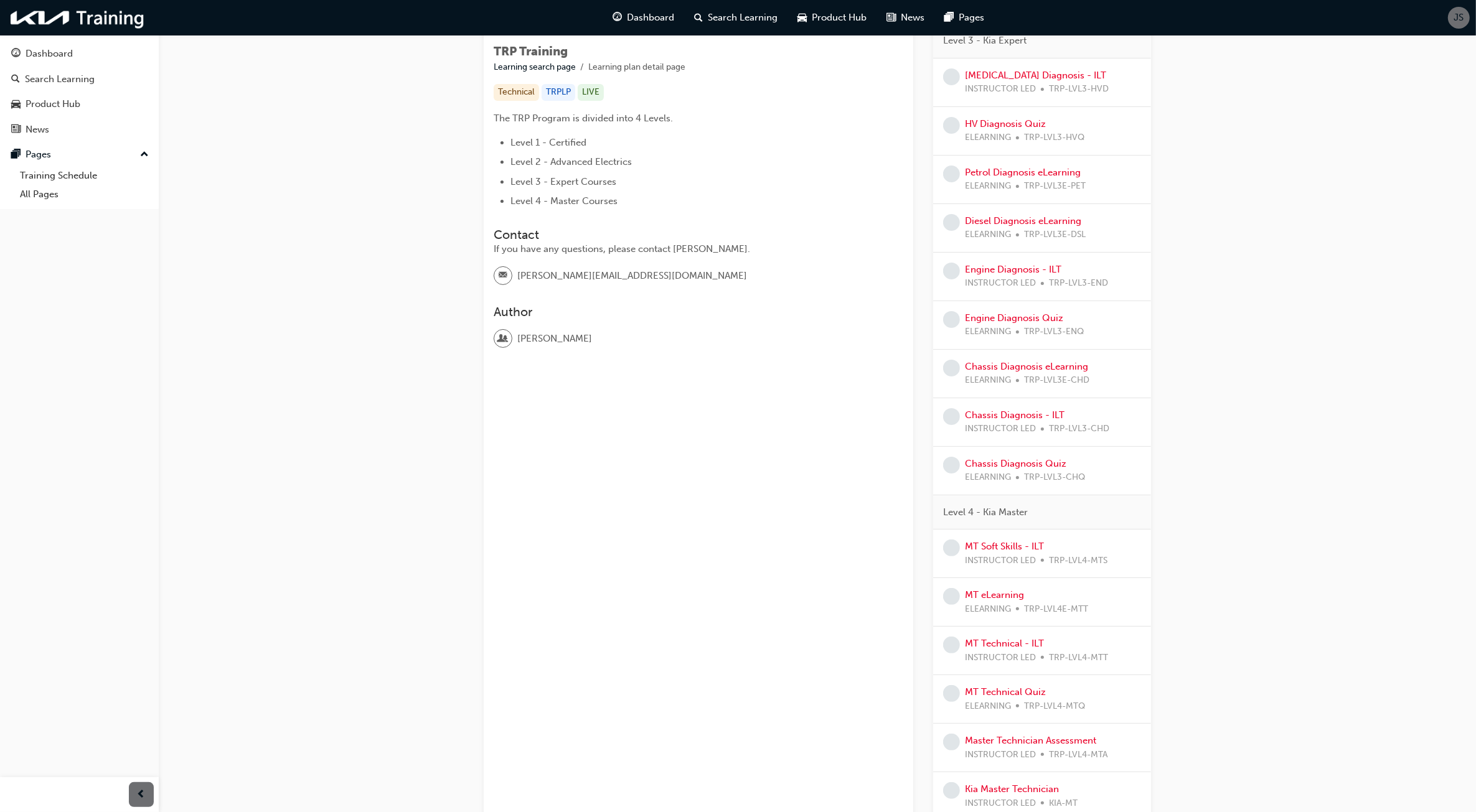
scroll to position [204, 0]
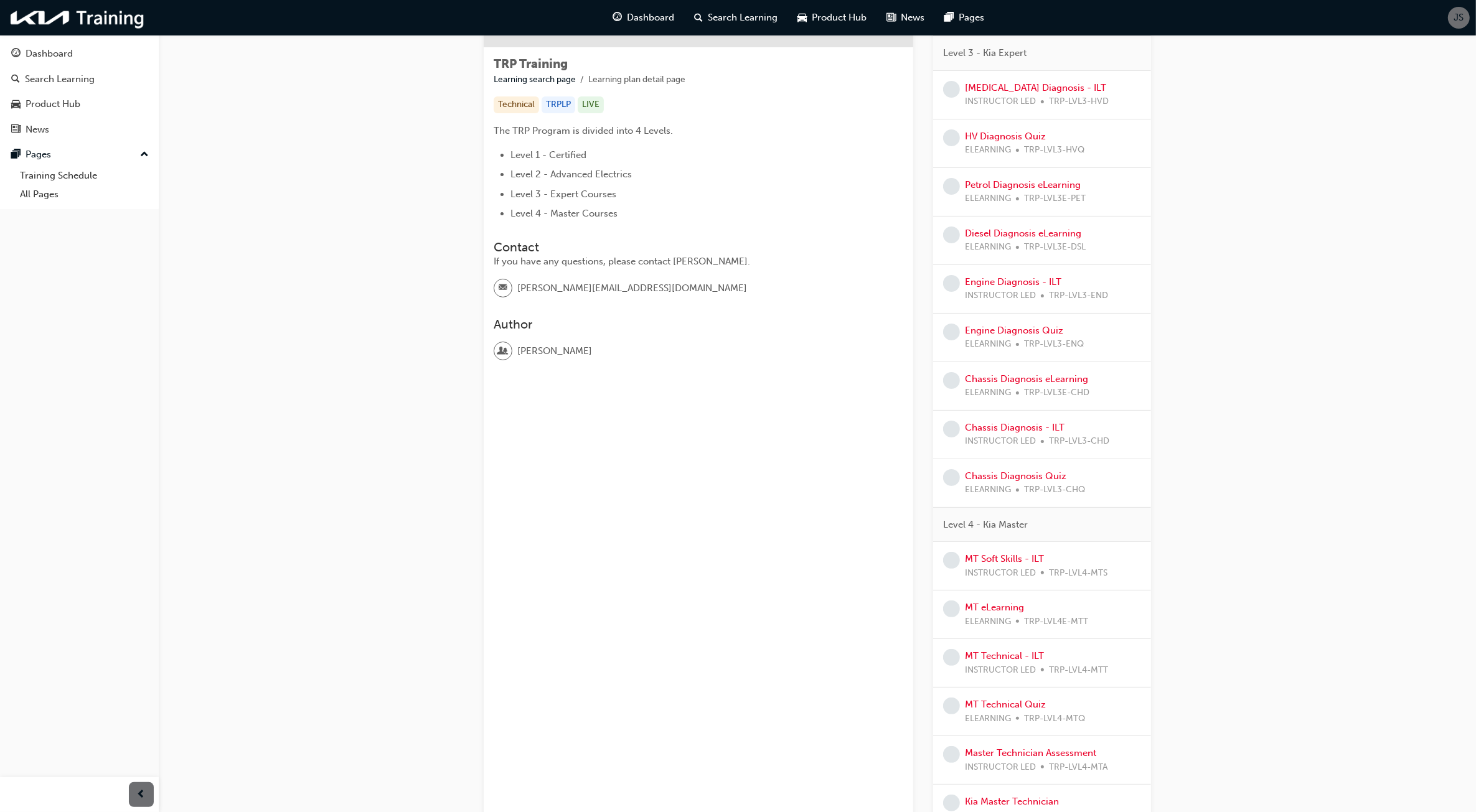
click at [1048, 455] on div "Chassis Diagnosis - ILT INSTRUCTOR LED TRP-LVL3-CHD" at bounding box center [1042, 434] width 218 height 48
click at [1041, 442] on div at bounding box center [1042, 441] width 3 height 3
click at [991, 432] on link "Chassis Diagnosis - ILT" at bounding box center [1014, 428] width 99 height 12
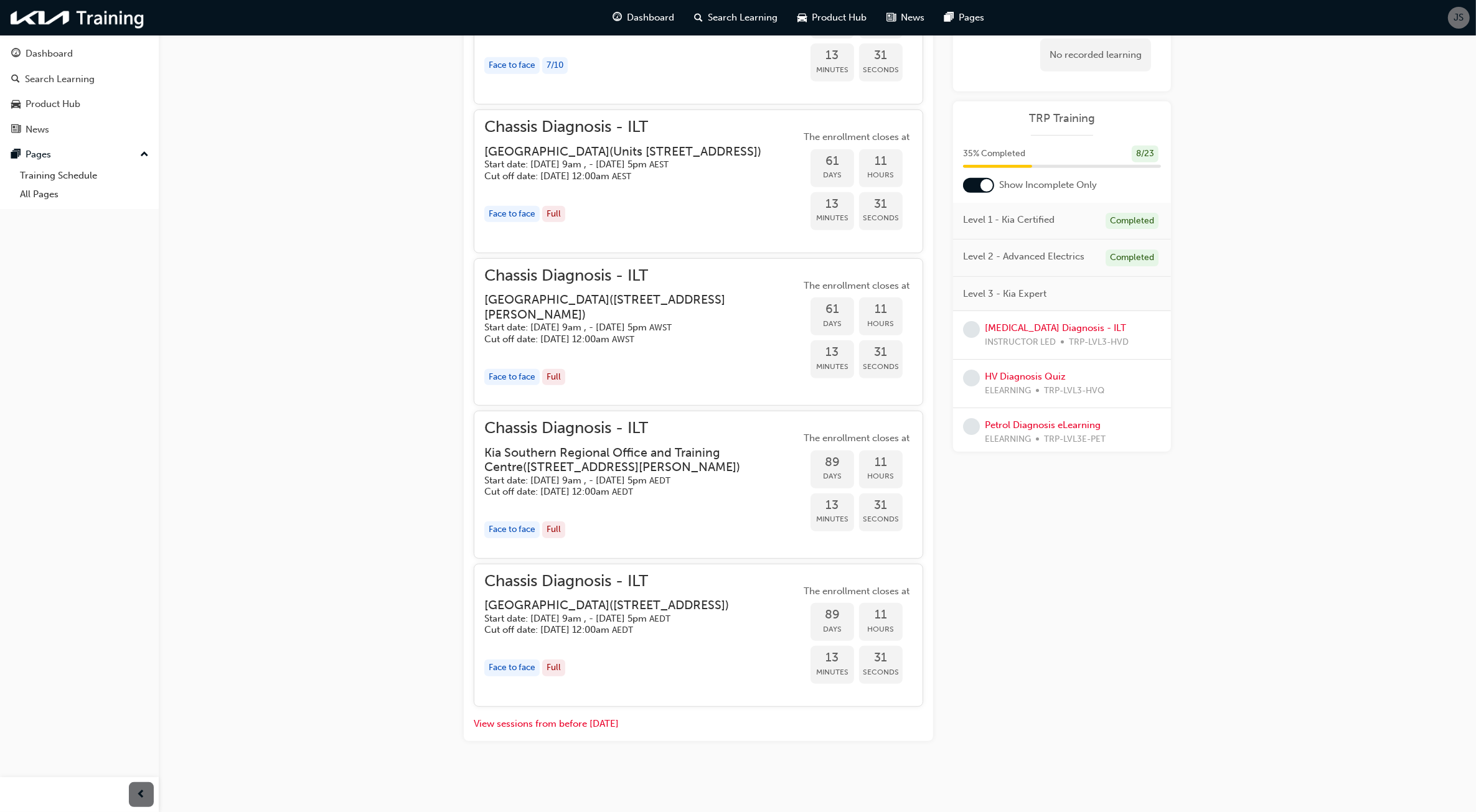
scroll to position [743, 0]
click at [1463, 16] on span "JS" at bounding box center [1460, 17] width 10 height 14
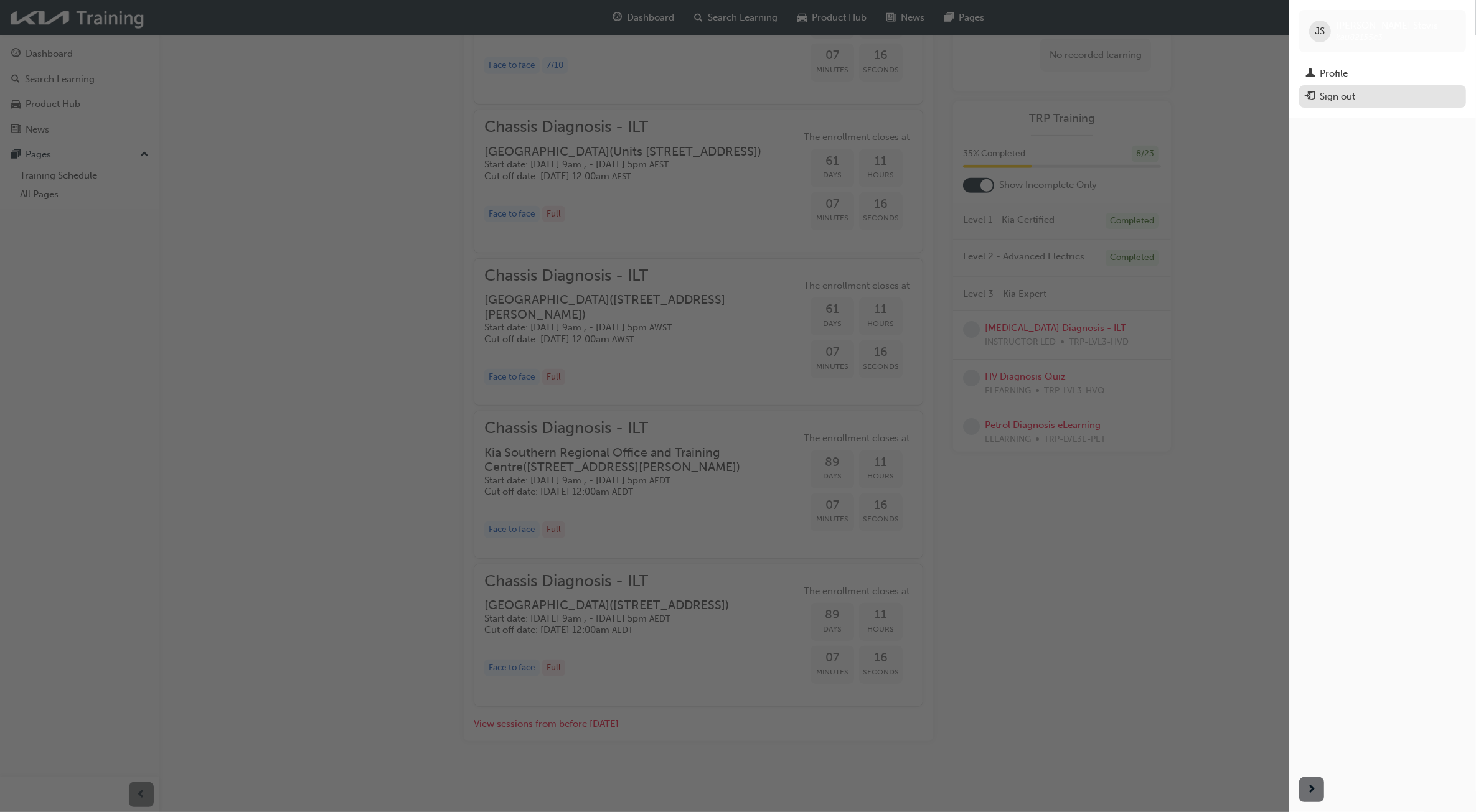
click at [1356, 96] on div "Sign out" at bounding box center [1383, 97] width 155 height 15
